Goal: Task Accomplishment & Management: Manage account settings

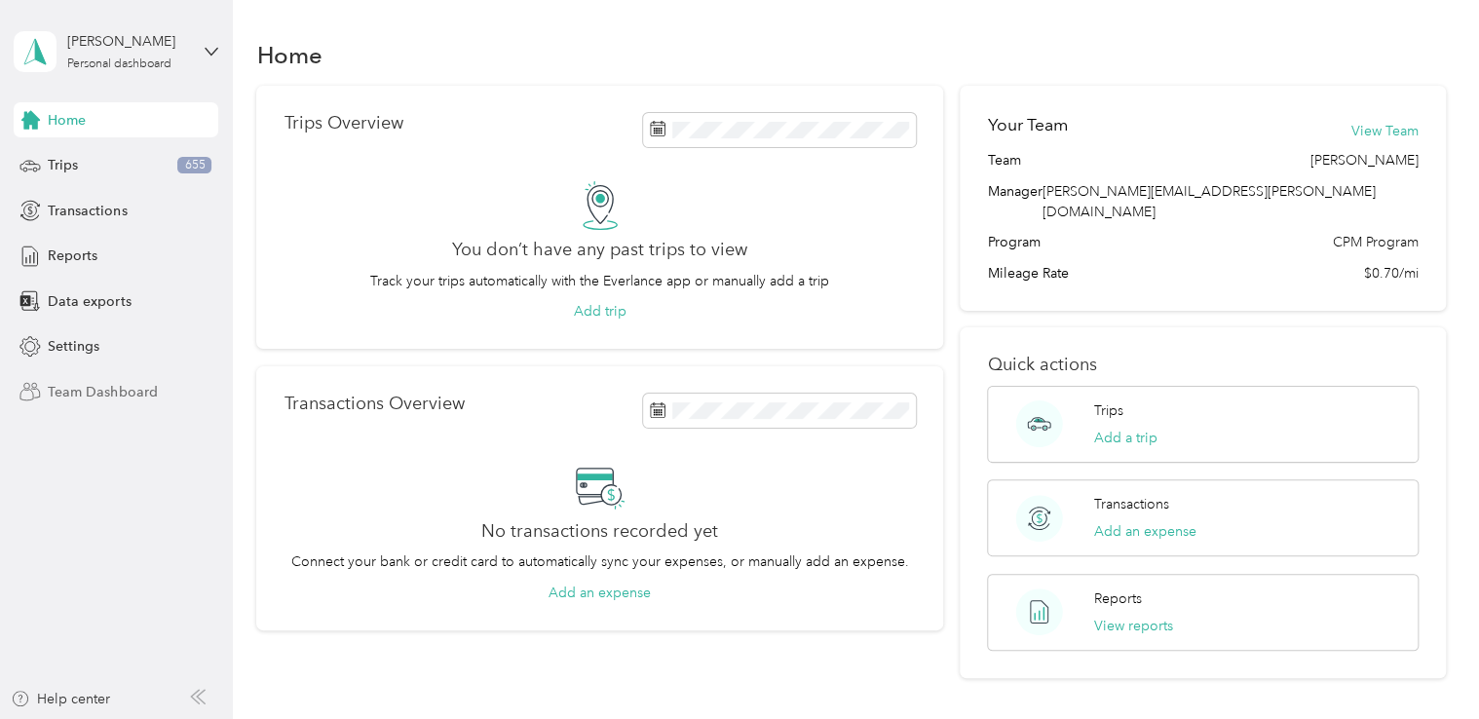
click at [104, 392] on span "Team Dashboard" at bounding box center [102, 392] width 109 height 20
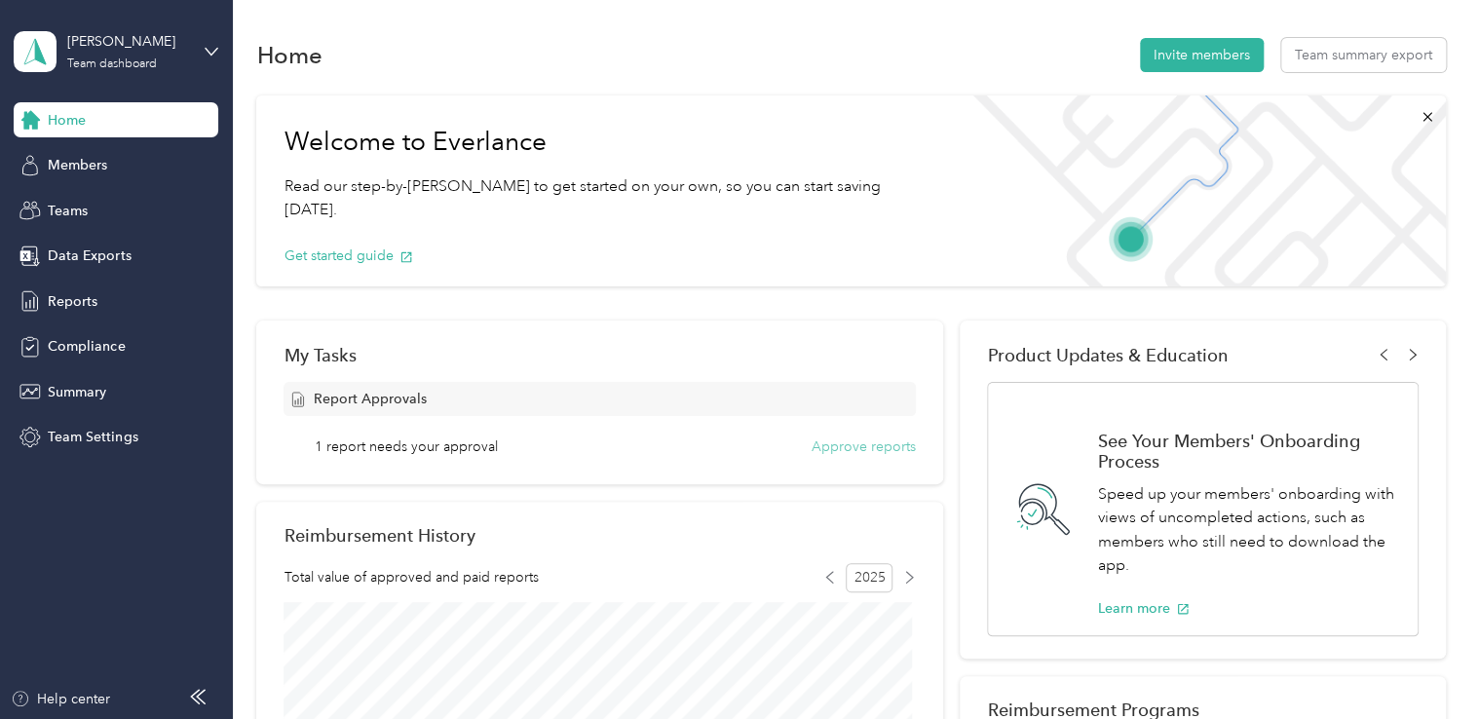
click at [811, 449] on button "Approve reports" at bounding box center [863, 446] width 104 height 20
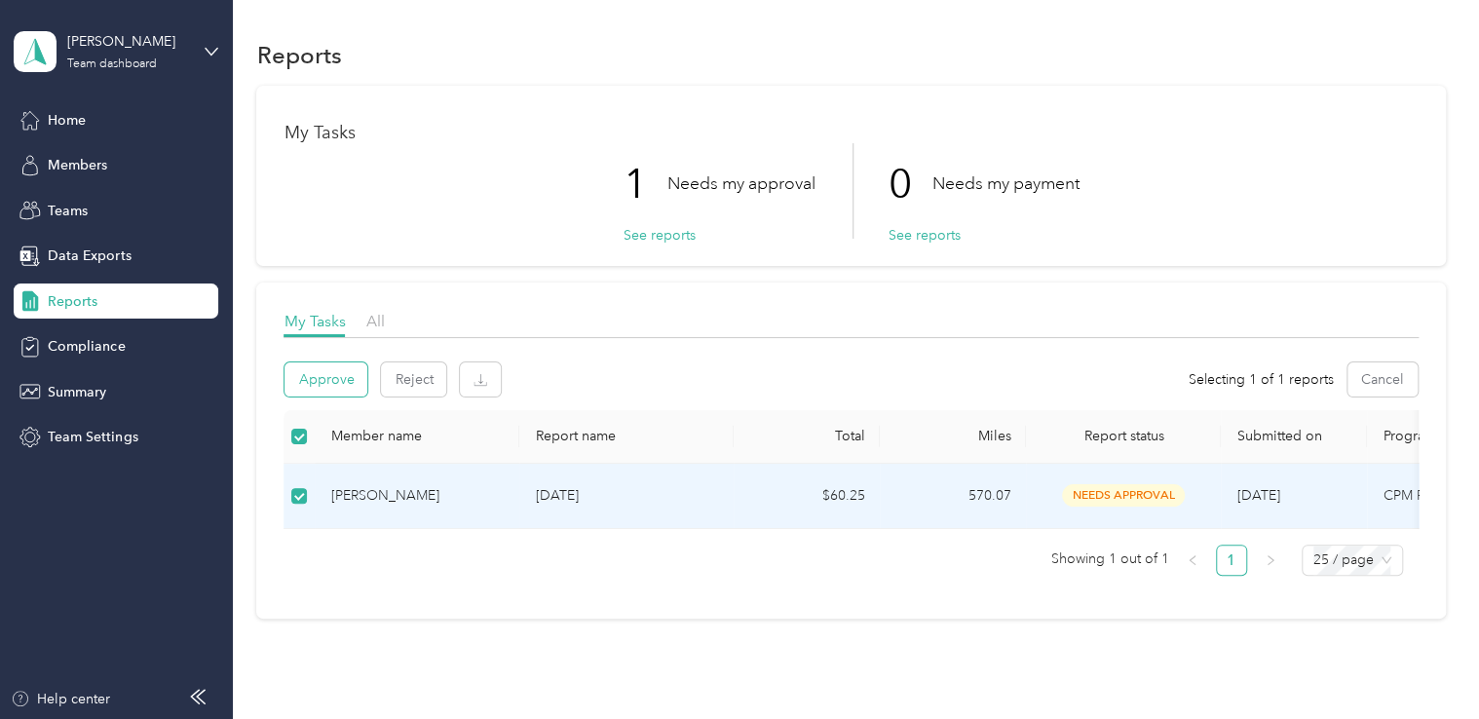
click at [328, 383] on button "Approve" at bounding box center [325, 379] width 83 height 34
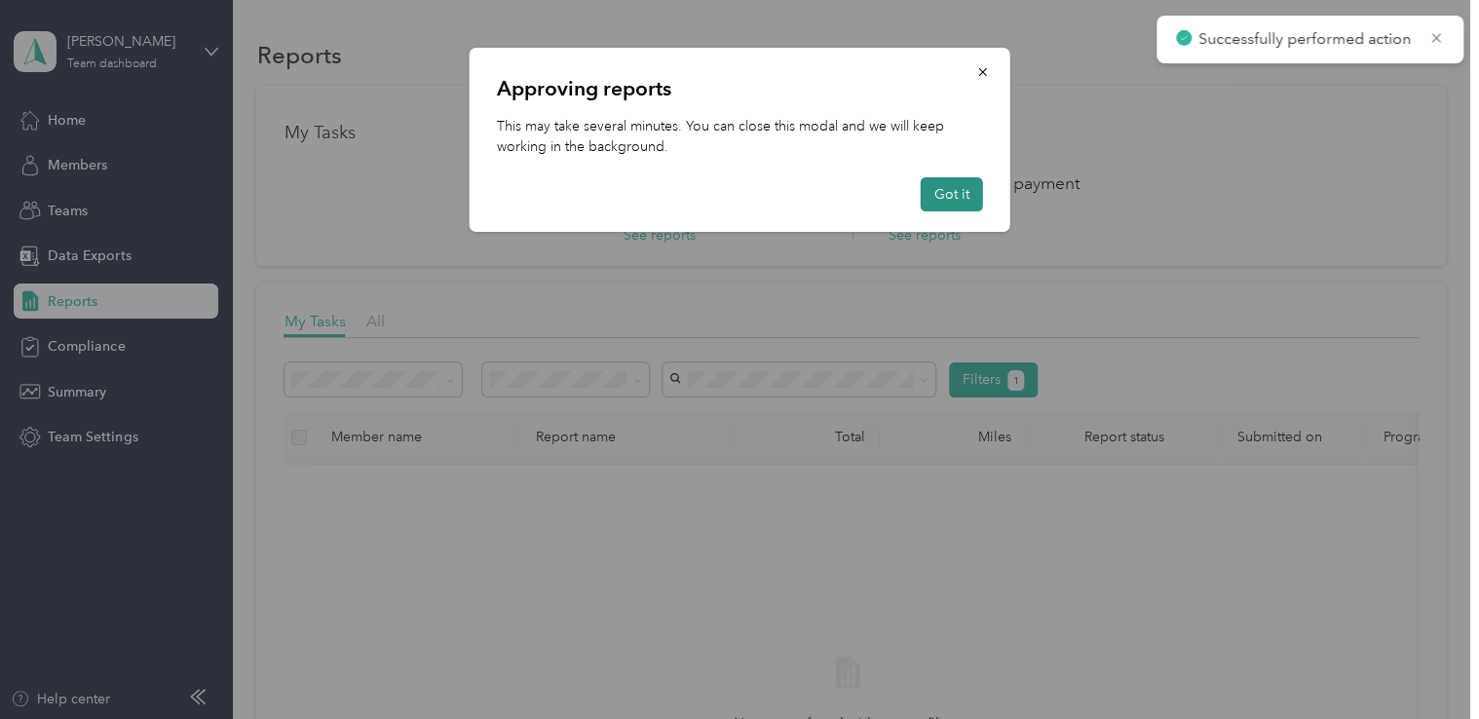
click at [943, 199] on button "Got it" at bounding box center [952, 194] width 62 height 34
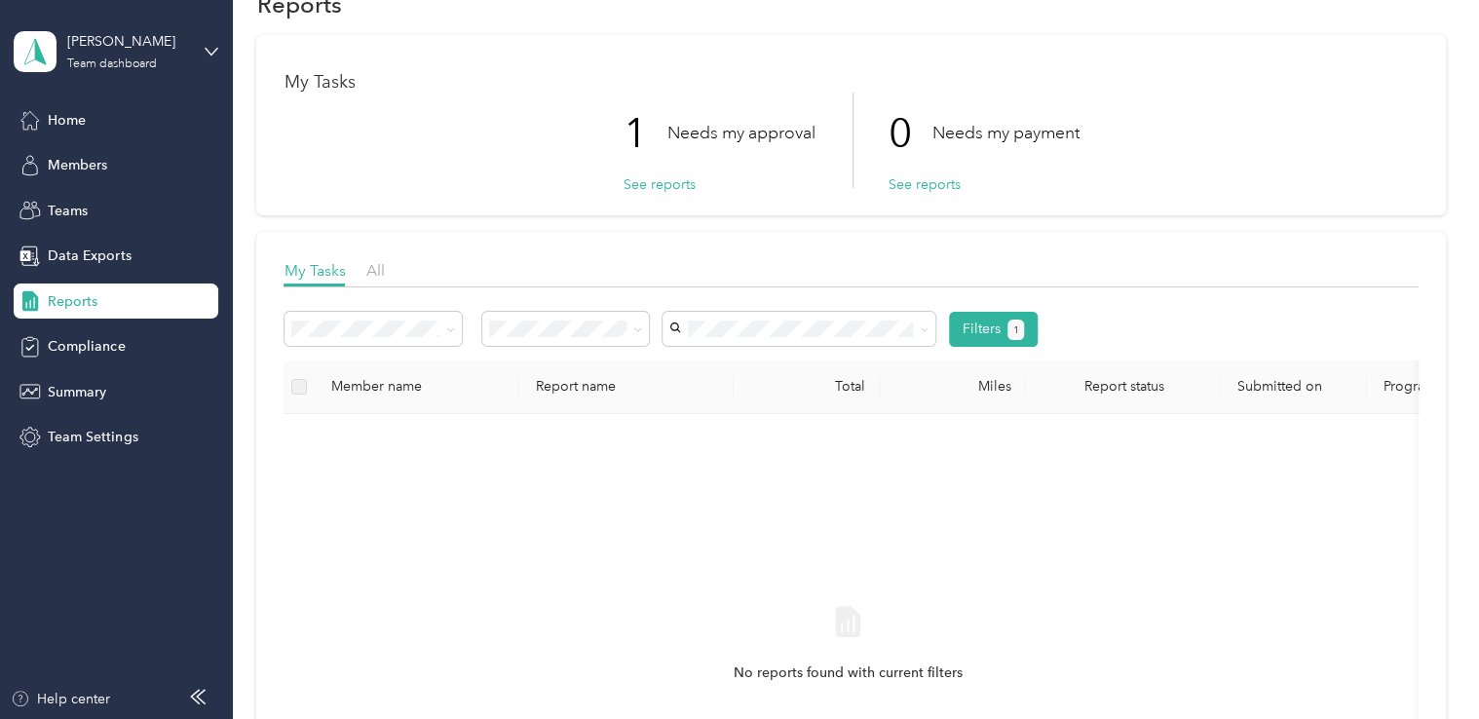
scroll to position [97, 0]
